Goal: Information Seeking & Learning: Understand process/instructions

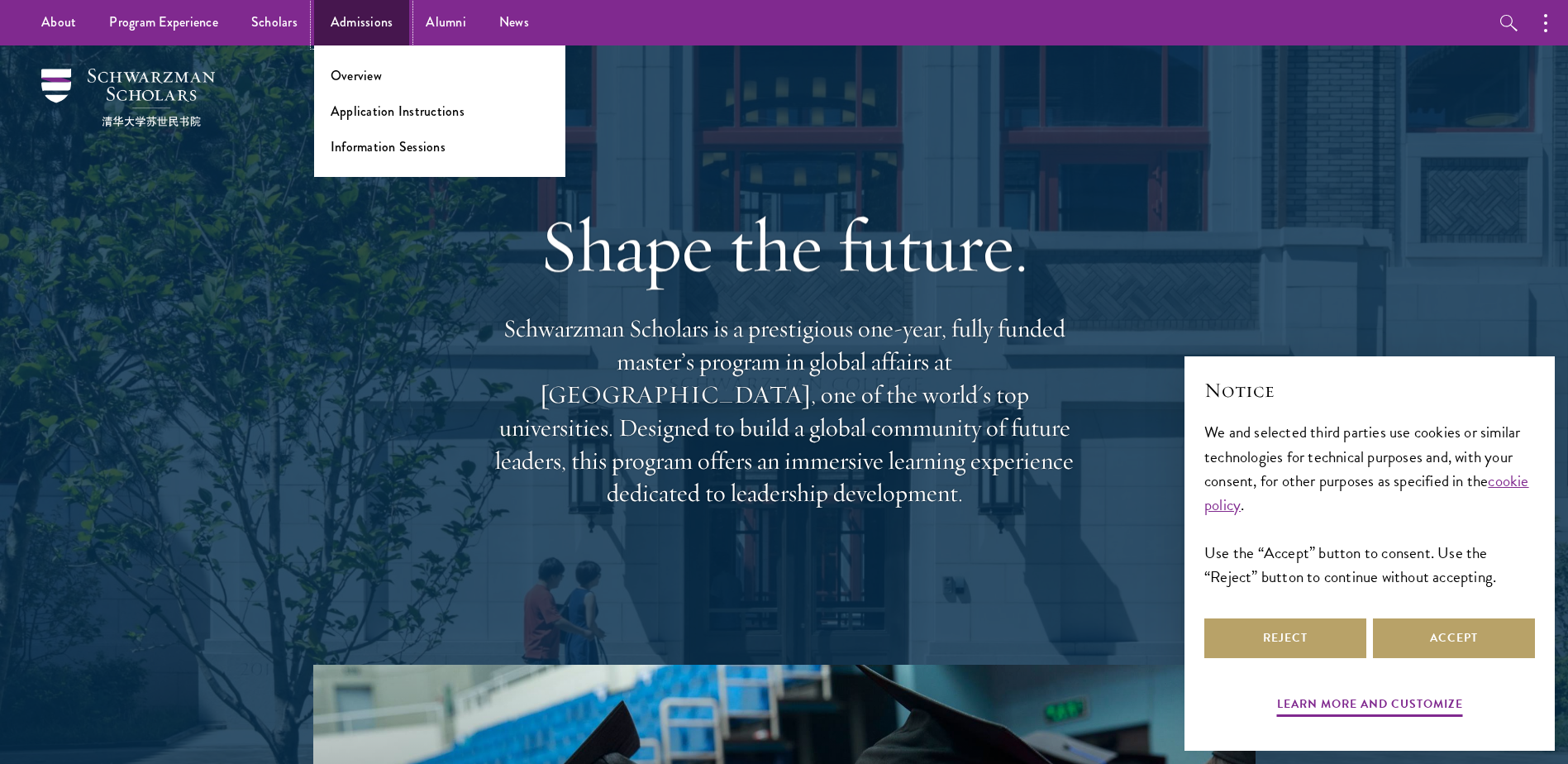
click at [383, 28] on link "Admissions" at bounding box center [362, 22] width 96 height 45
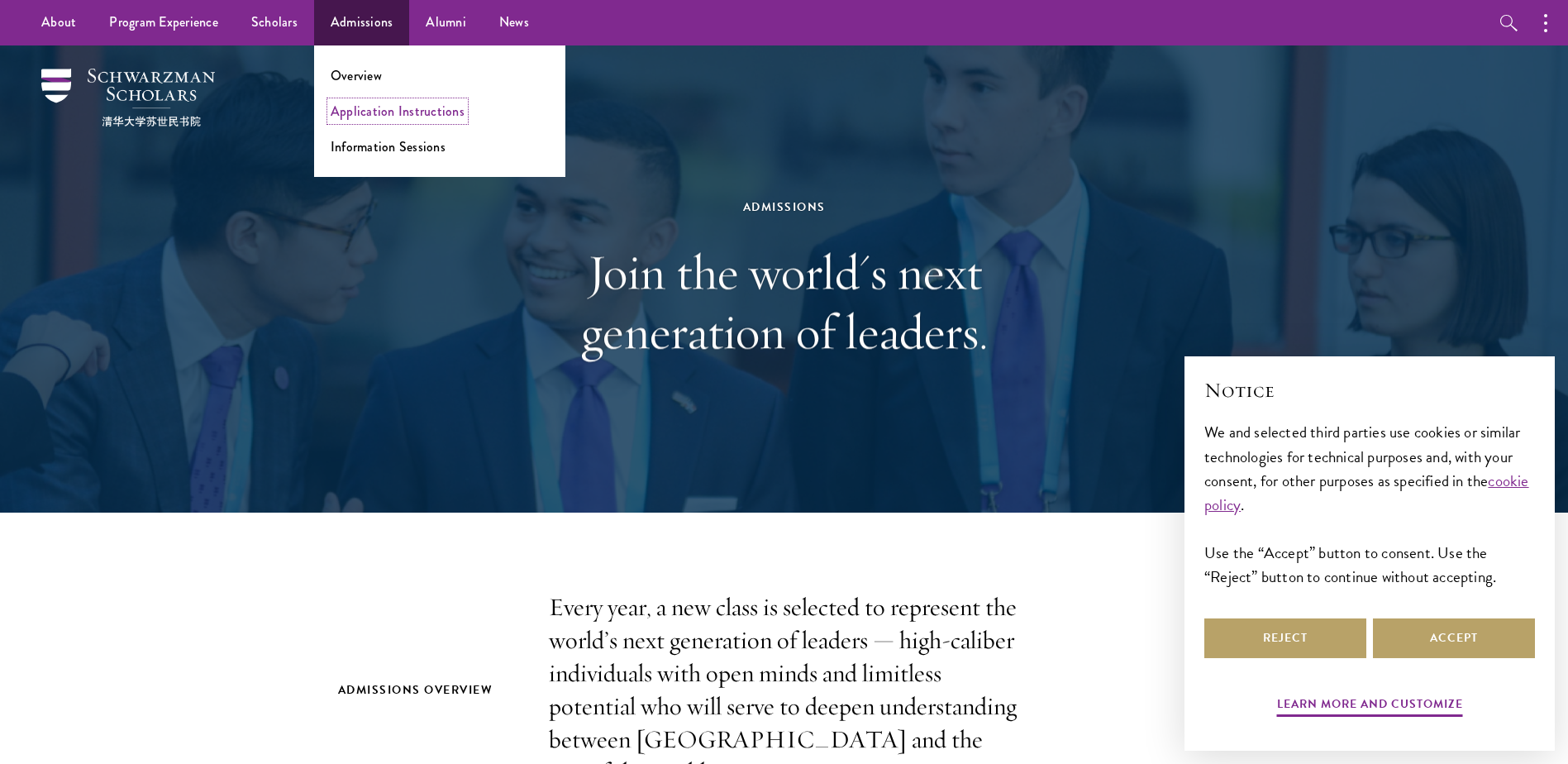
click at [428, 112] on link "Application Instructions" at bounding box center [397, 111] width 134 height 19
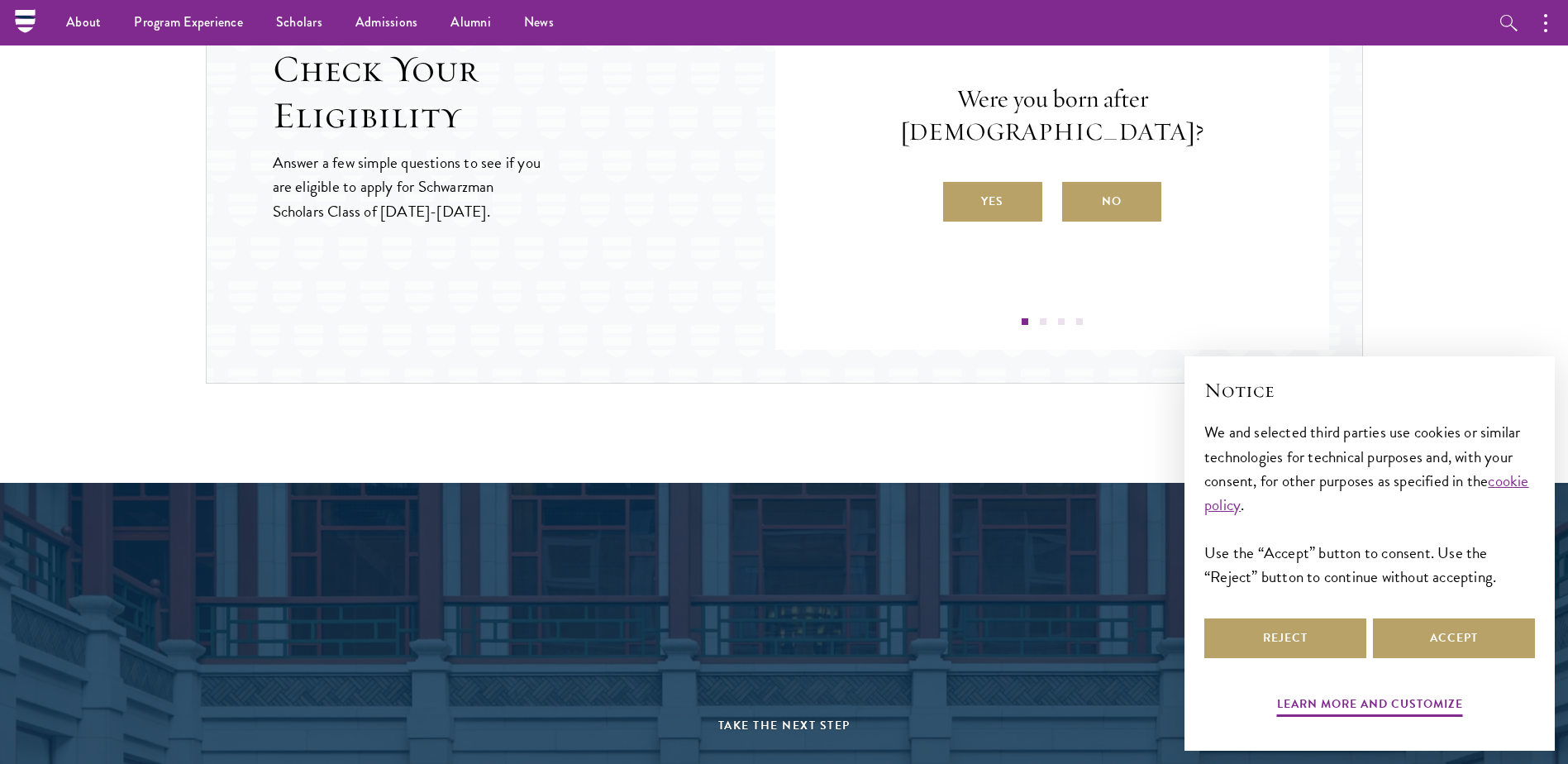
scroll to position [1736, 0]
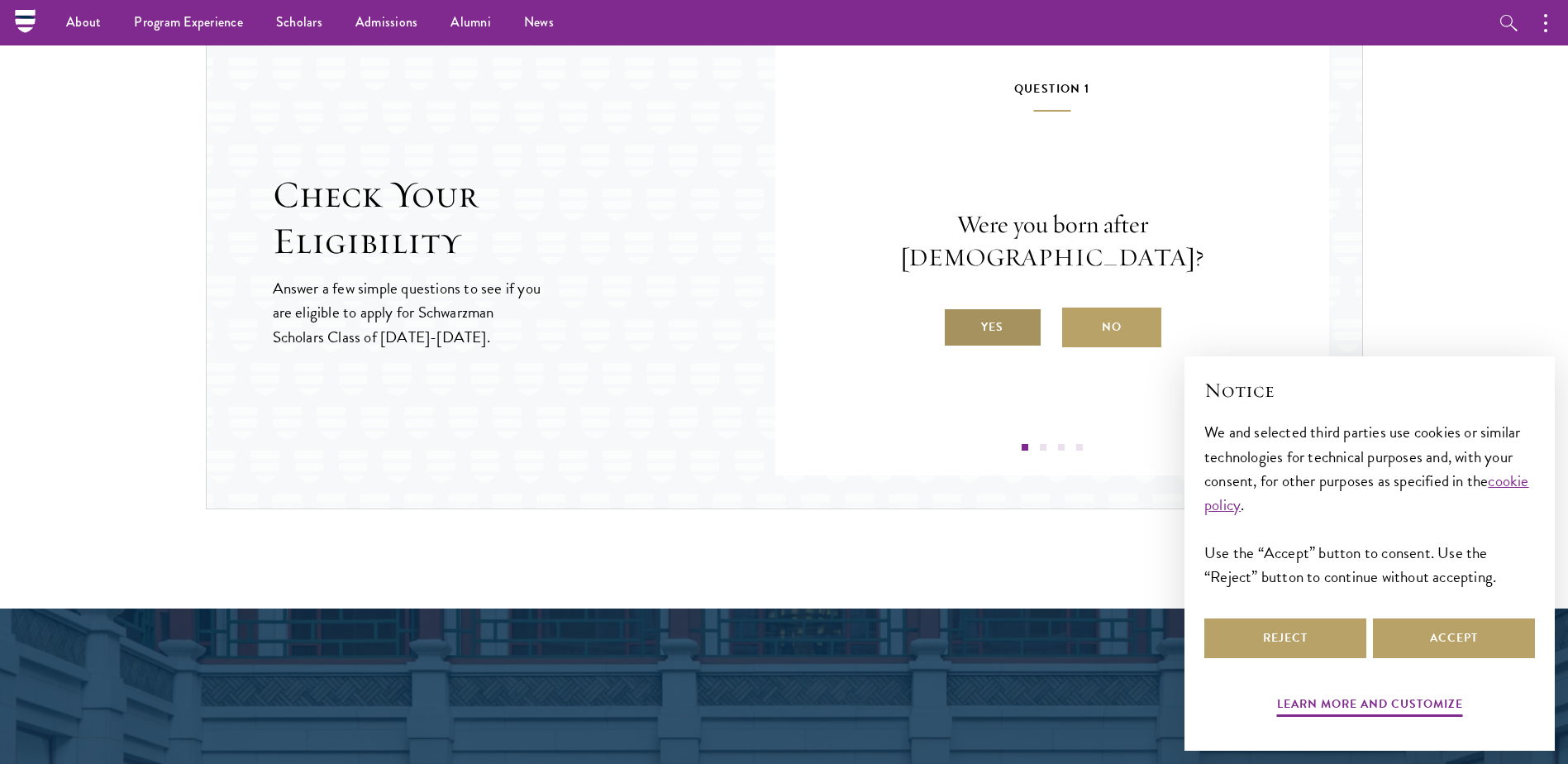
click at [961, 307] on label "Yes" at bounding box center [993, 327] width 99 height 39
click at [958, 309] on input "Yes" at bounding box center [950, 317] width 15 height 15
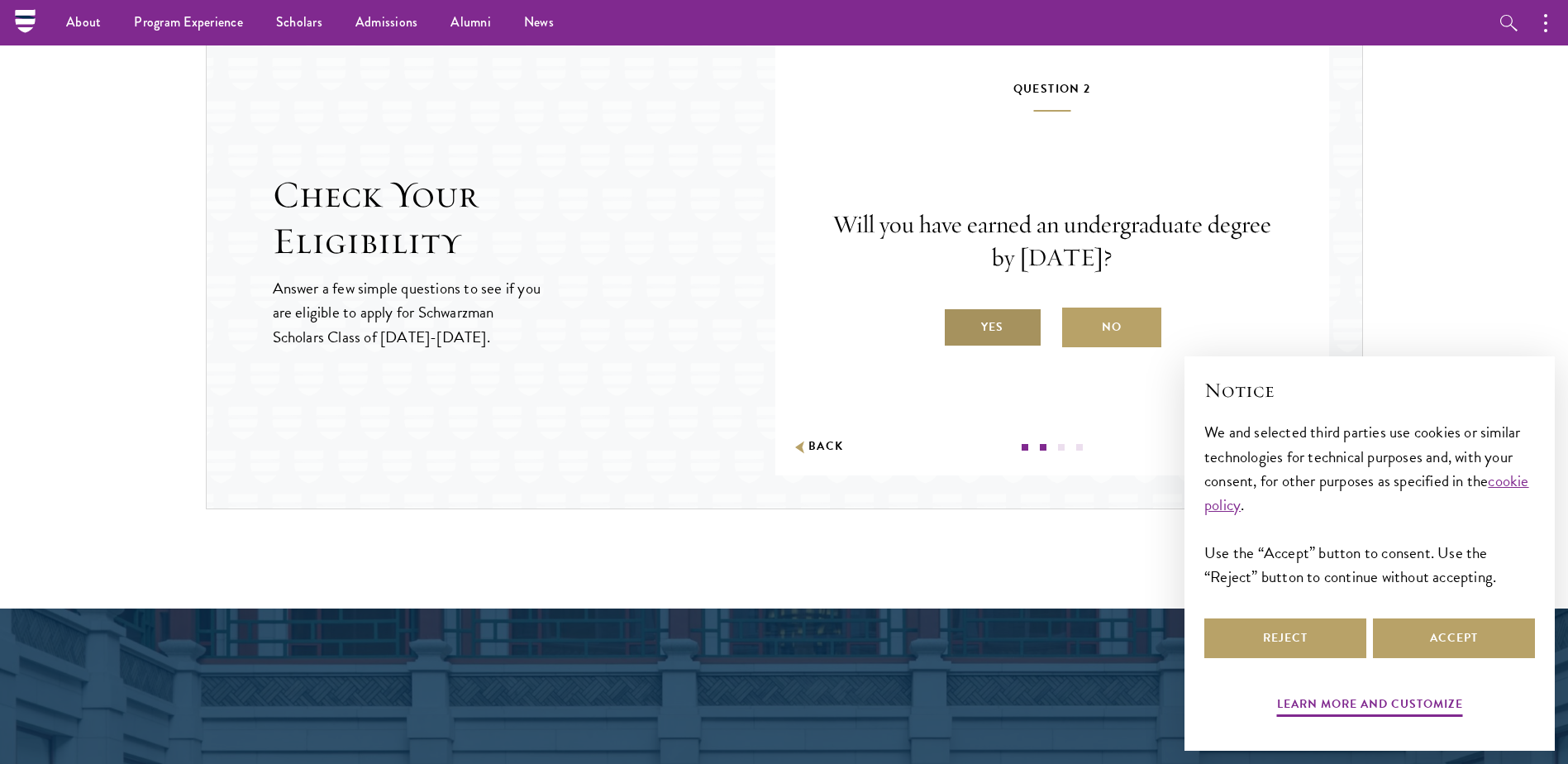
click at [992, 320] on label "Yes" at bounding box center [993, 327] width 99 height 39
click at [958, 320] on input "Yes" at bounding box center [950, 317] width 15 height 15
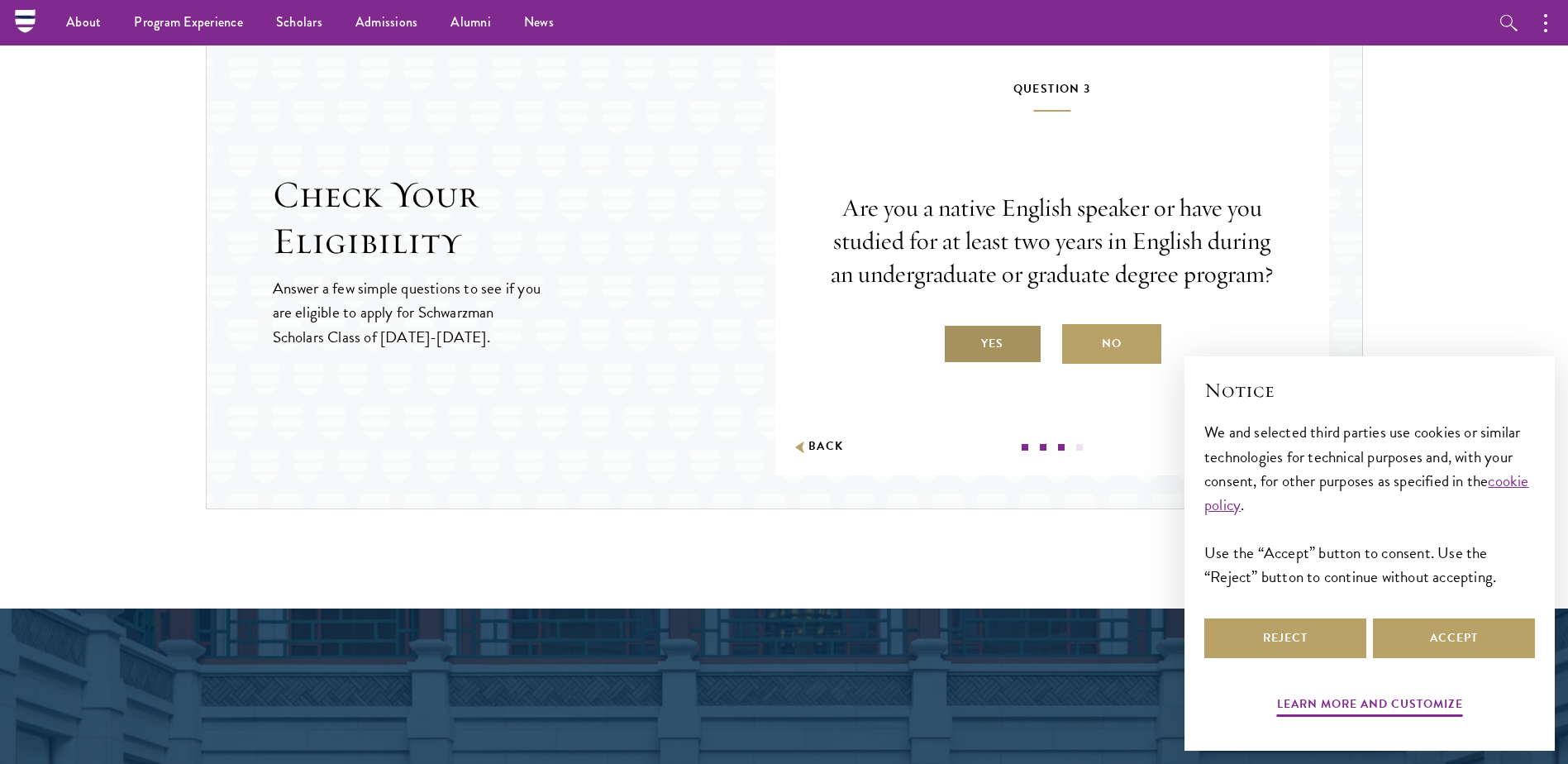
click at [978, 335] on label "Yes" at bounding box center [993, 344] width 99 height 39
click at [958, 335] on input "Yes" at bounding box center [950, 333] width 15 height 15
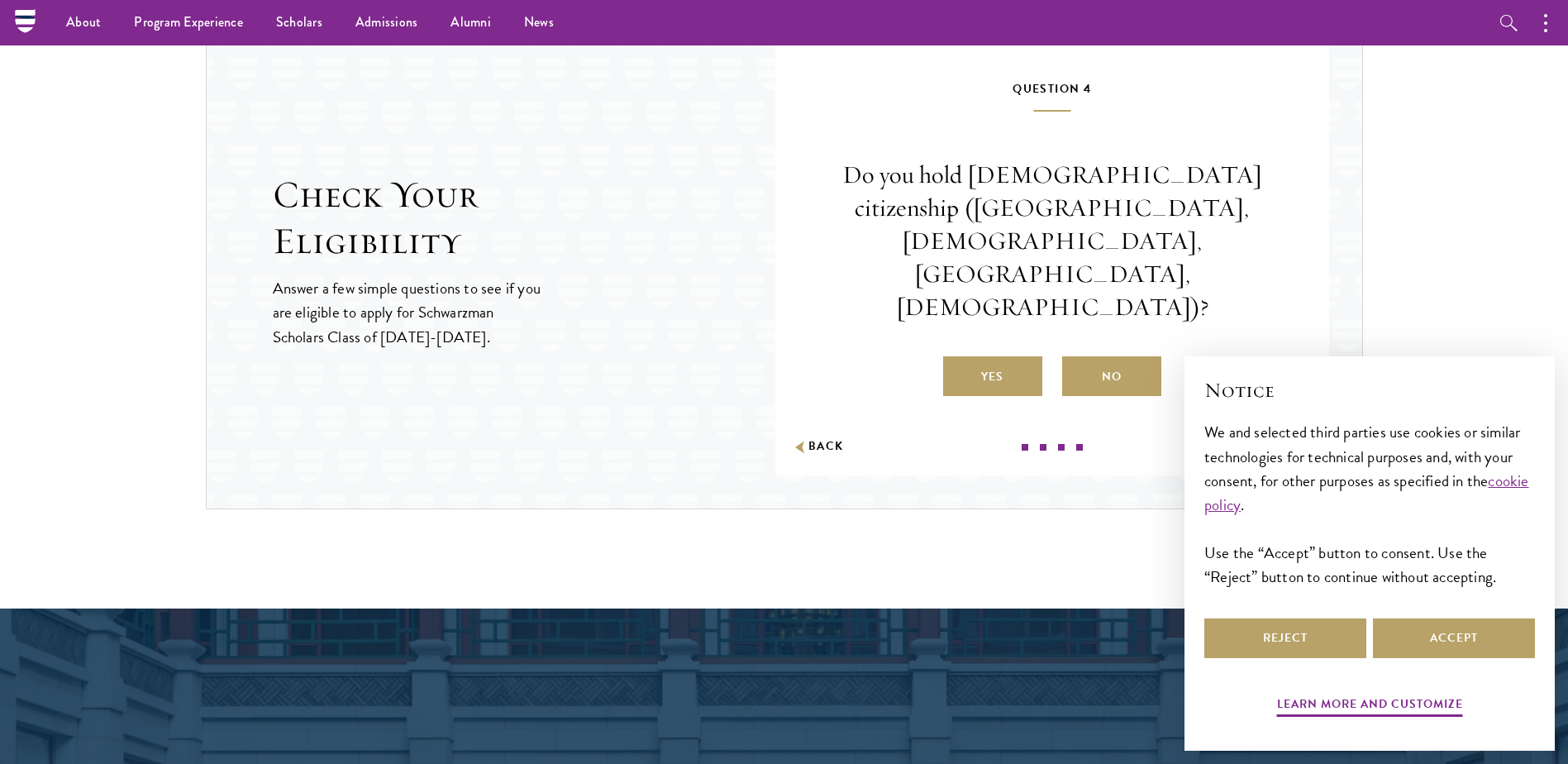
click at [1105, 356] on label "No" at bounding box center [1112, 376] width 99 height 39
click at [1077, 359] on input "No" at bounding box center [1069, 367] width 15 height 15
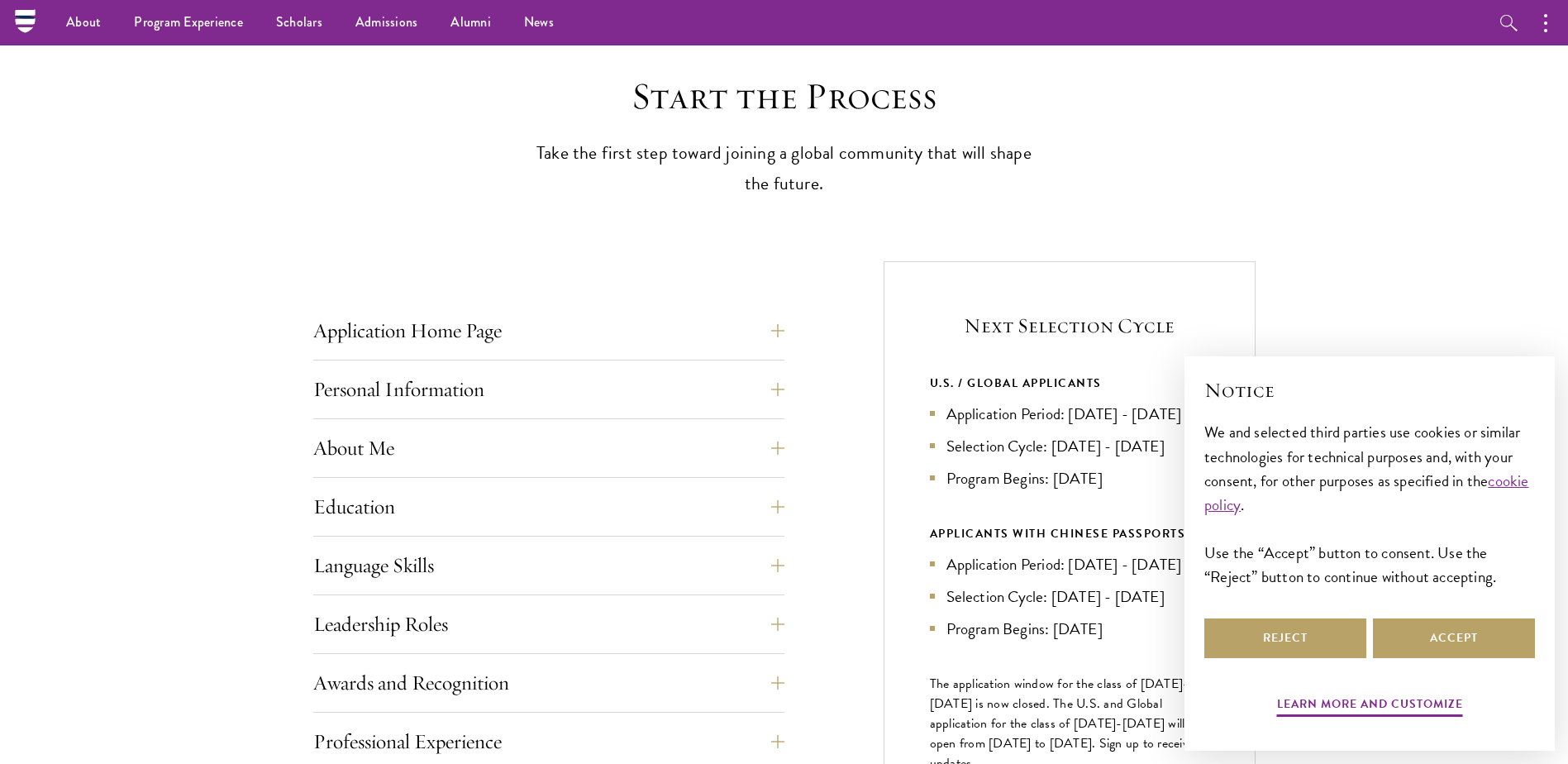
scroll to position [331, 0]
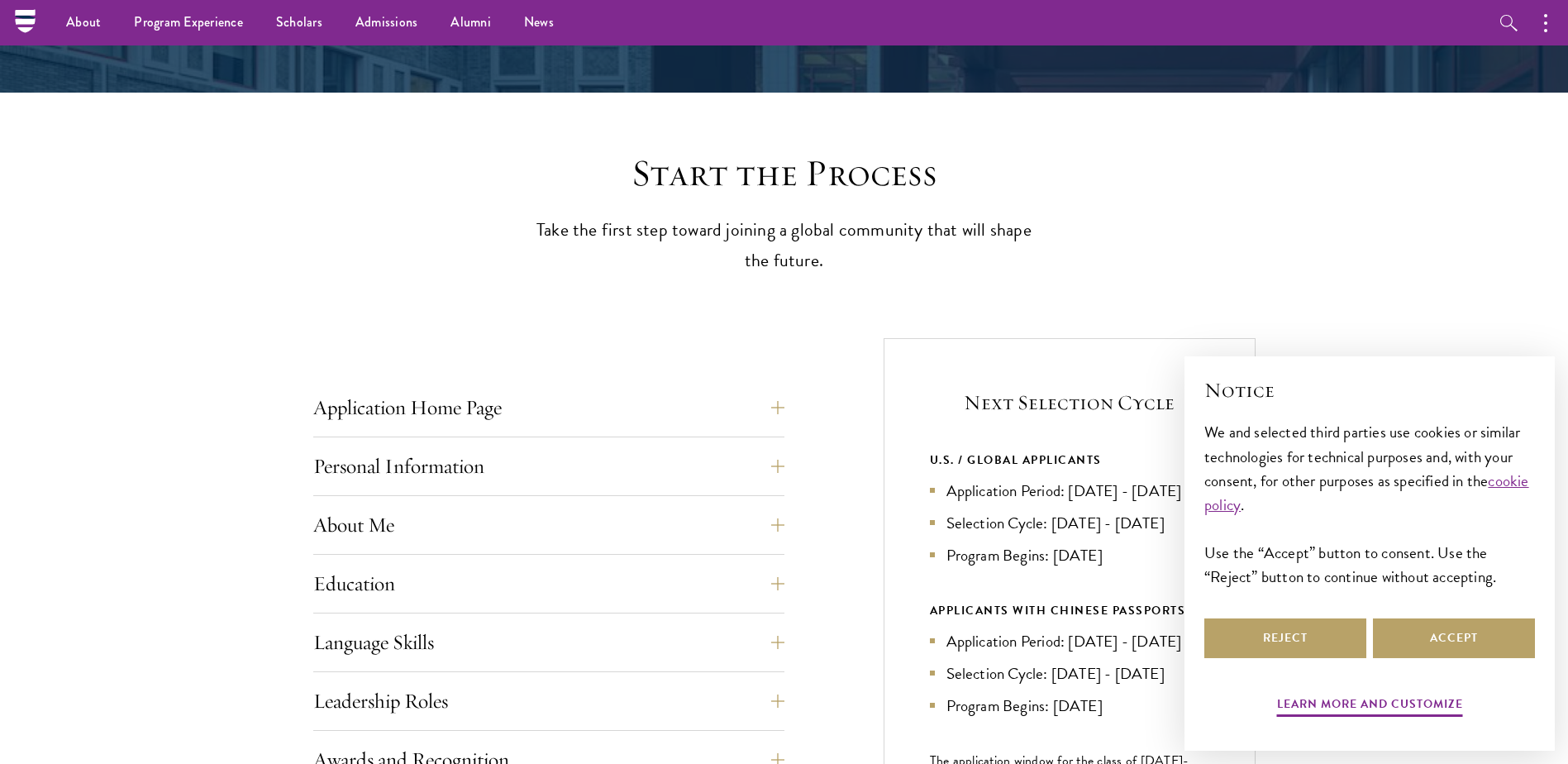
click at [514, 259] on div "Start the Process Take the first step toward joining a global community that wi…" at bounding box center [784, 733] width 1568 height 1167
